Goal: Information Seeking & Learning: Understand process/instructions

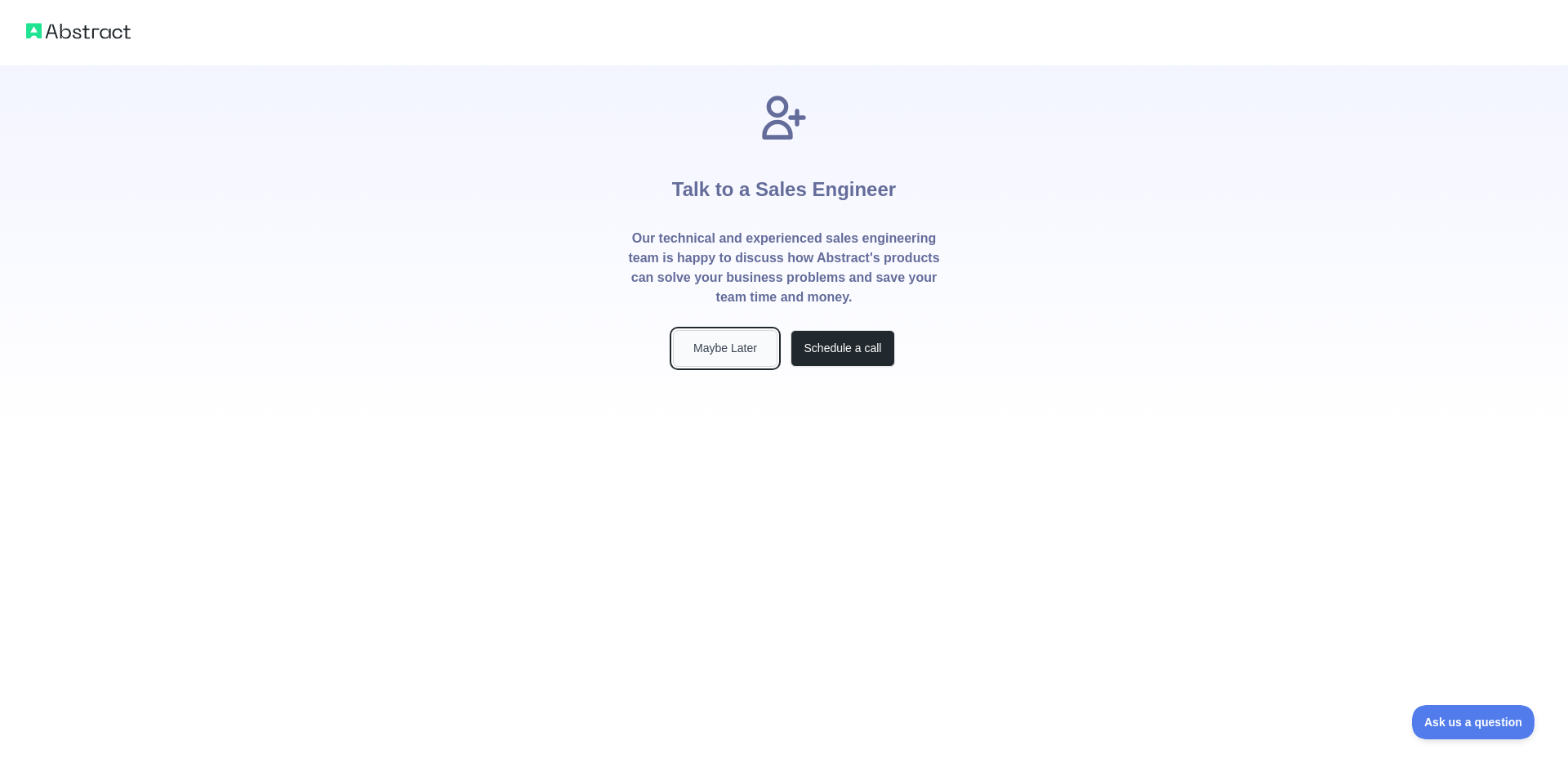
click at [718, 351] on button "Maybe Later" at bounding box center [725, 349] width 105 height 37
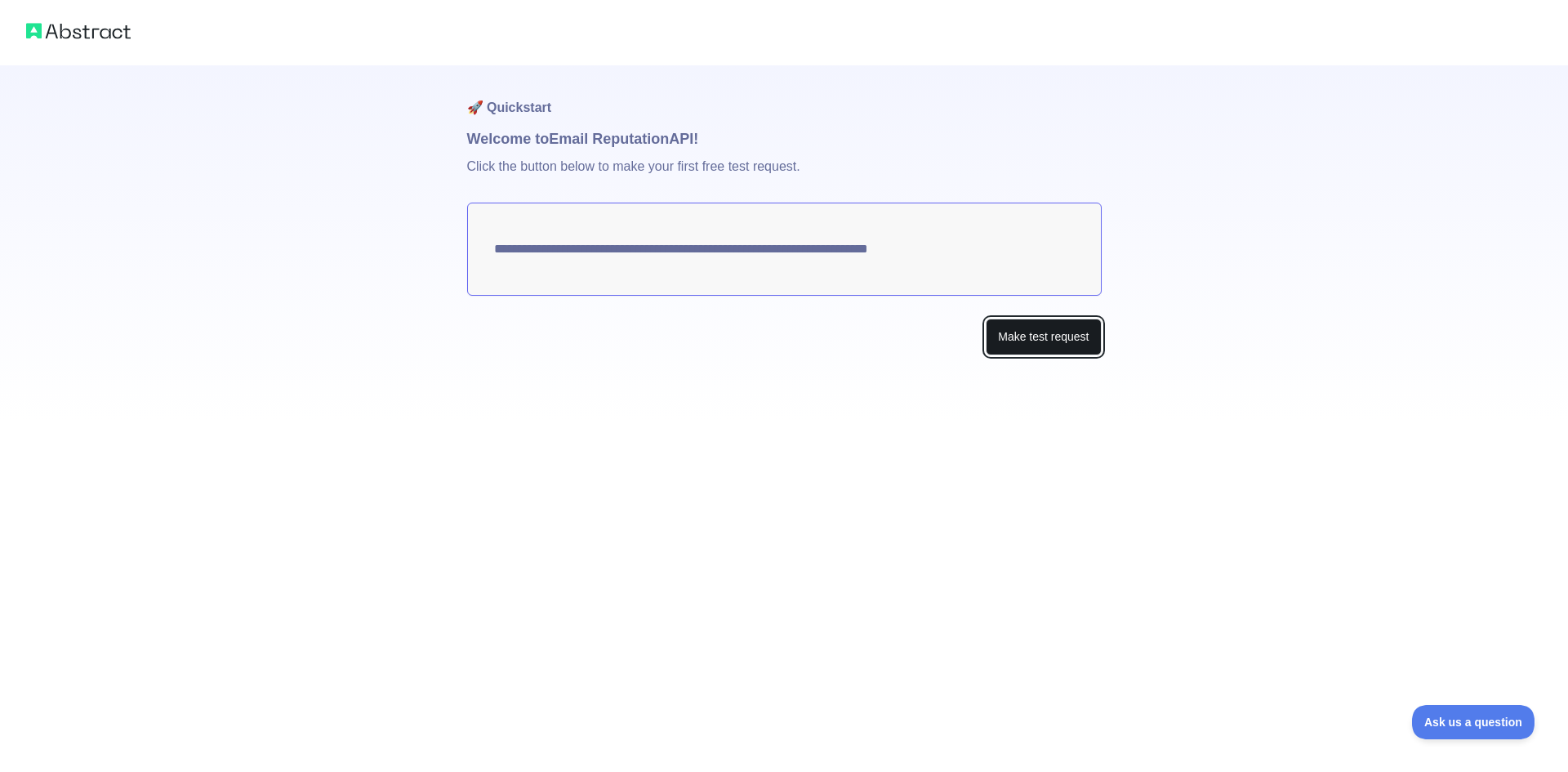
click at [1023, 347] on button "Make test request" at bounding box center [1043, 337] width 115 height 37
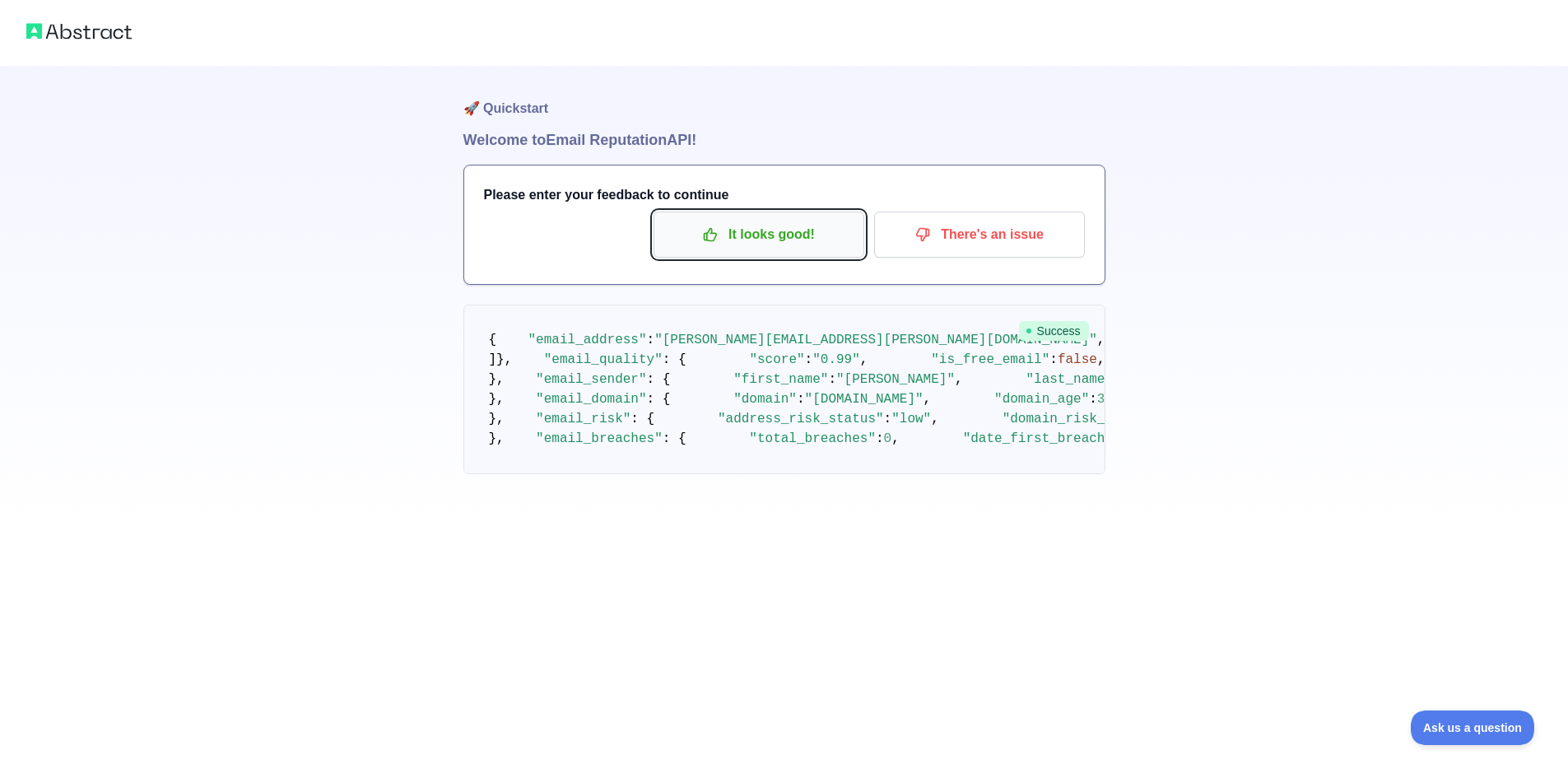
click at [781, 238] on p "It looks good!" at bounding box center [758, 235] width 186 height 28
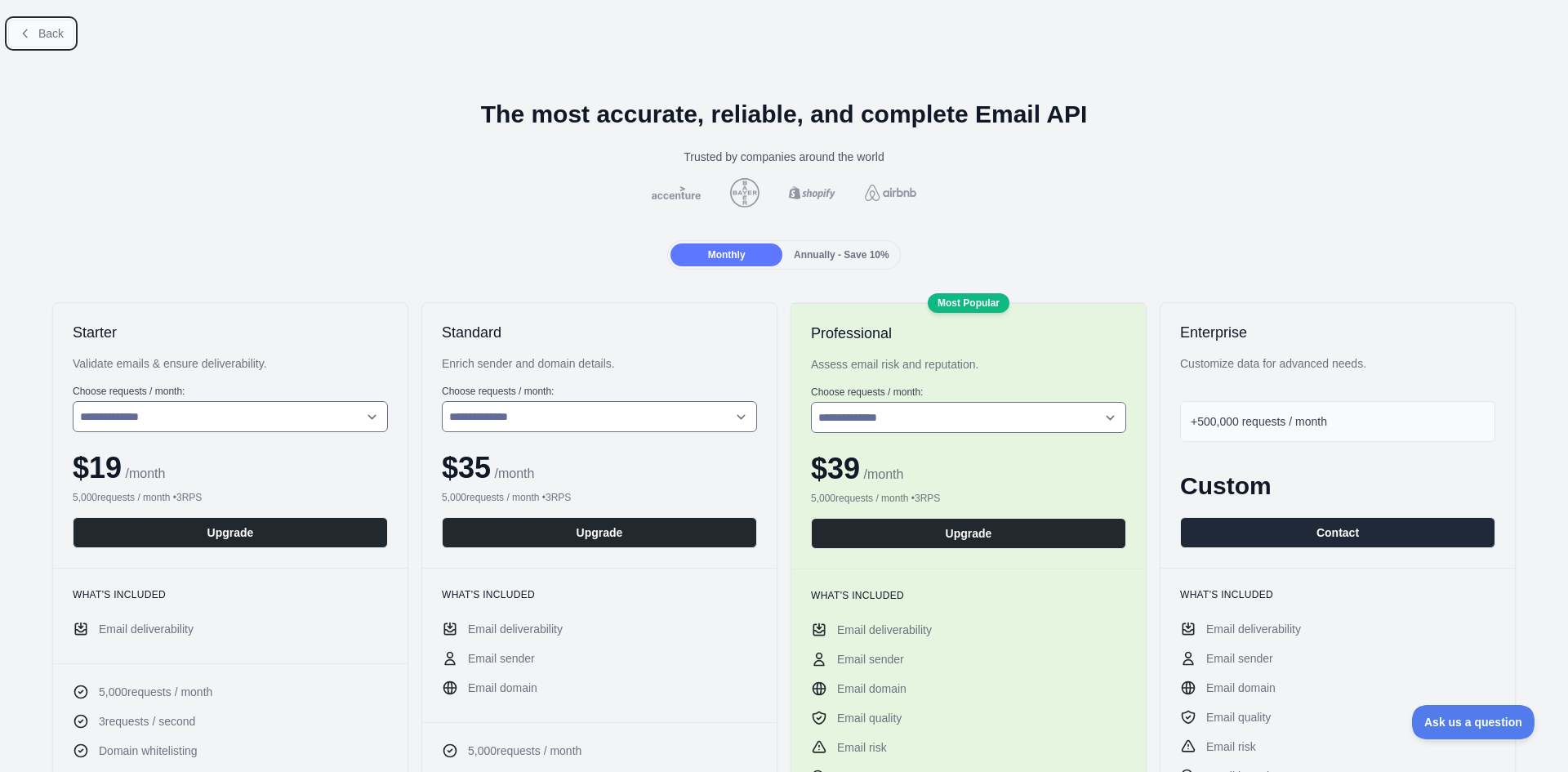
click at [37, 38] on button "Back" at bounding box center [41, 33] width 66 height 28
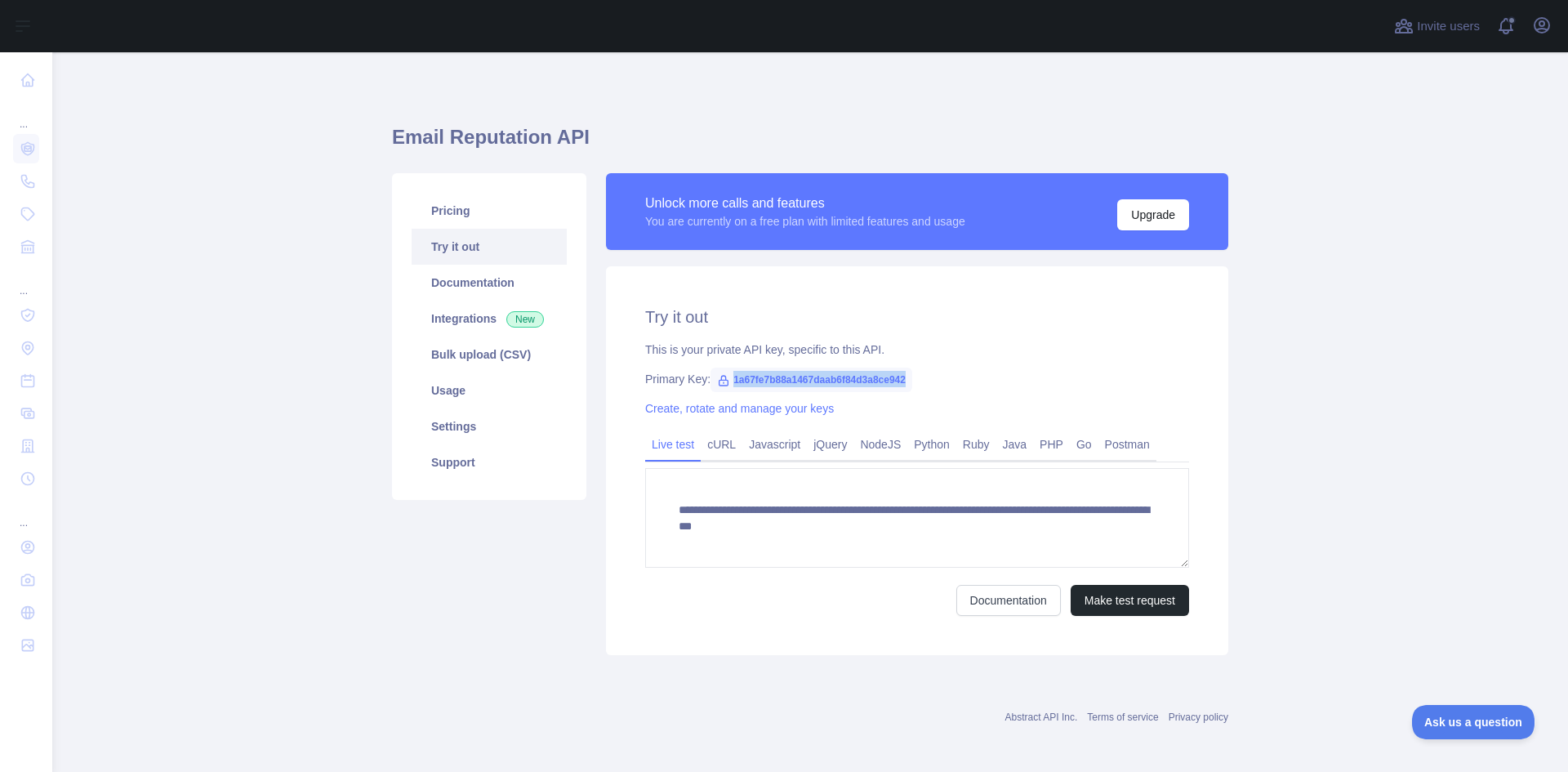
drag, startPoint x: 900, startPoint y: 379, endPoint x: 726, endPoint y: 373, distance: 174.1
click at [726, 373] on span "1a67fe7b88a1467daab6f84d3a8ce942" at bounding box center [812, 380] width 202 height 24
copy span "1a67fe7b88a1467daab6f84d3a8ce942"
click at [938, 443] on link "Python" at bounding box center [931, 444] width 49 height 26
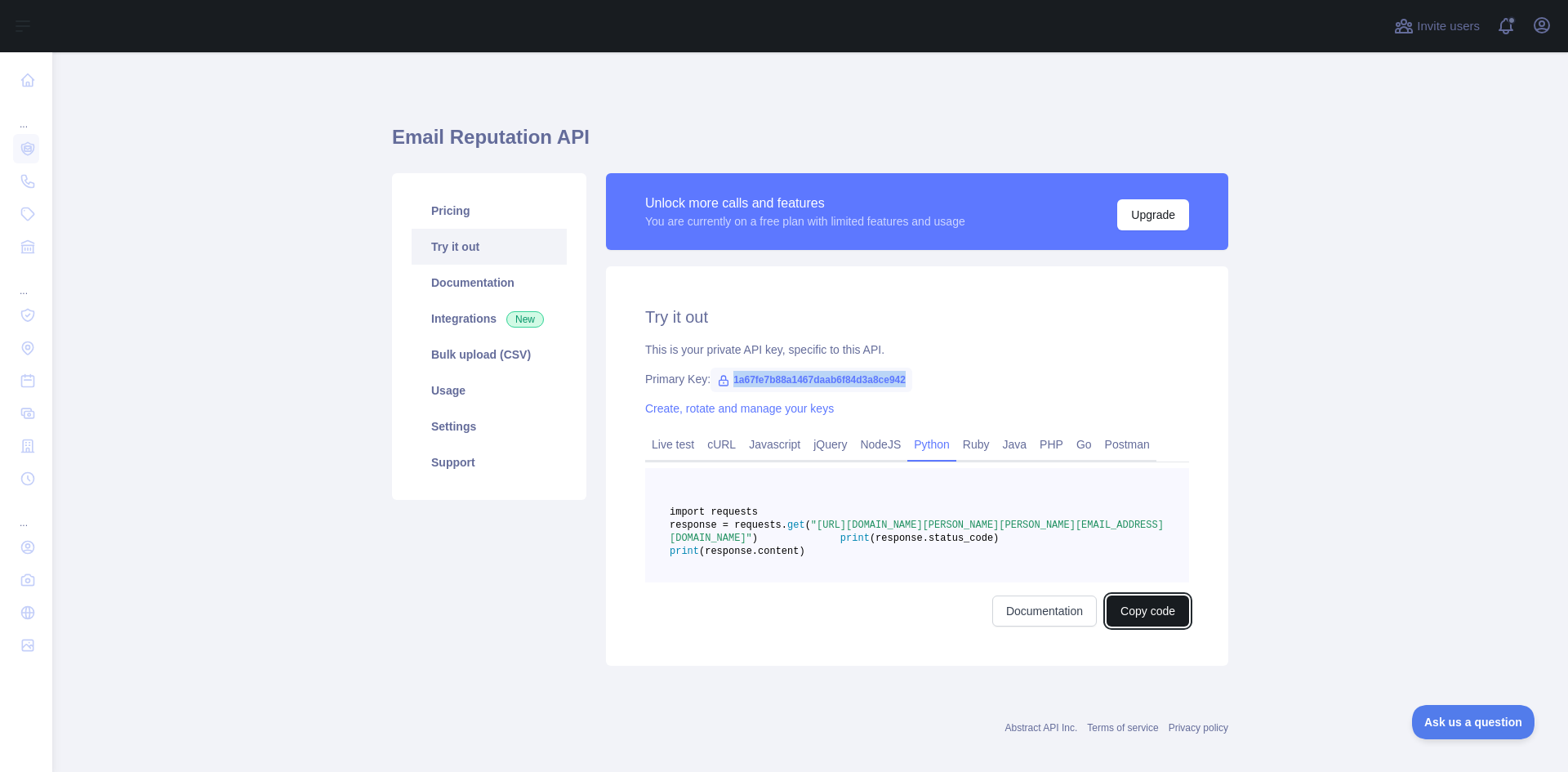
click at [1118, 627] on button "Copy code" at bounding box center [1148, 611] width 82 height 31
